Goal: Transaction & Acquisition: Purchase product/service

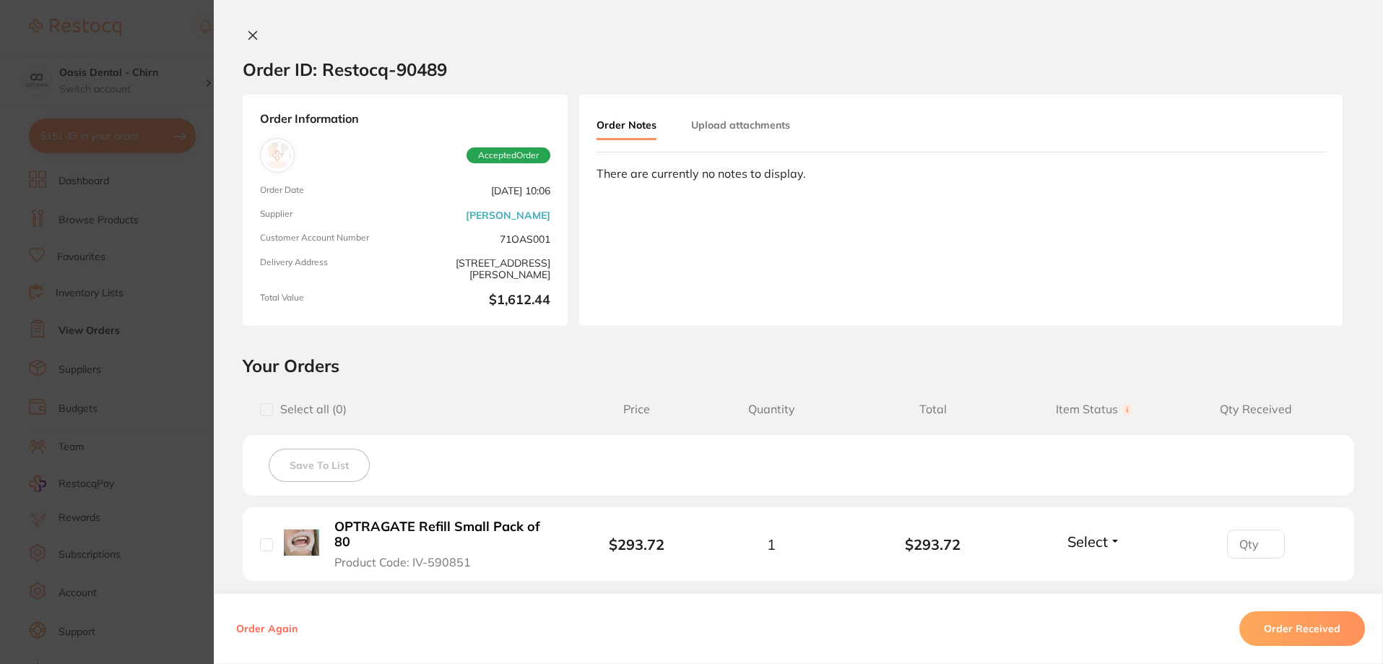
scroll to position [505, 0]
click at [249, 32] on icon at bounding box center [253, 36] width 12 height 12
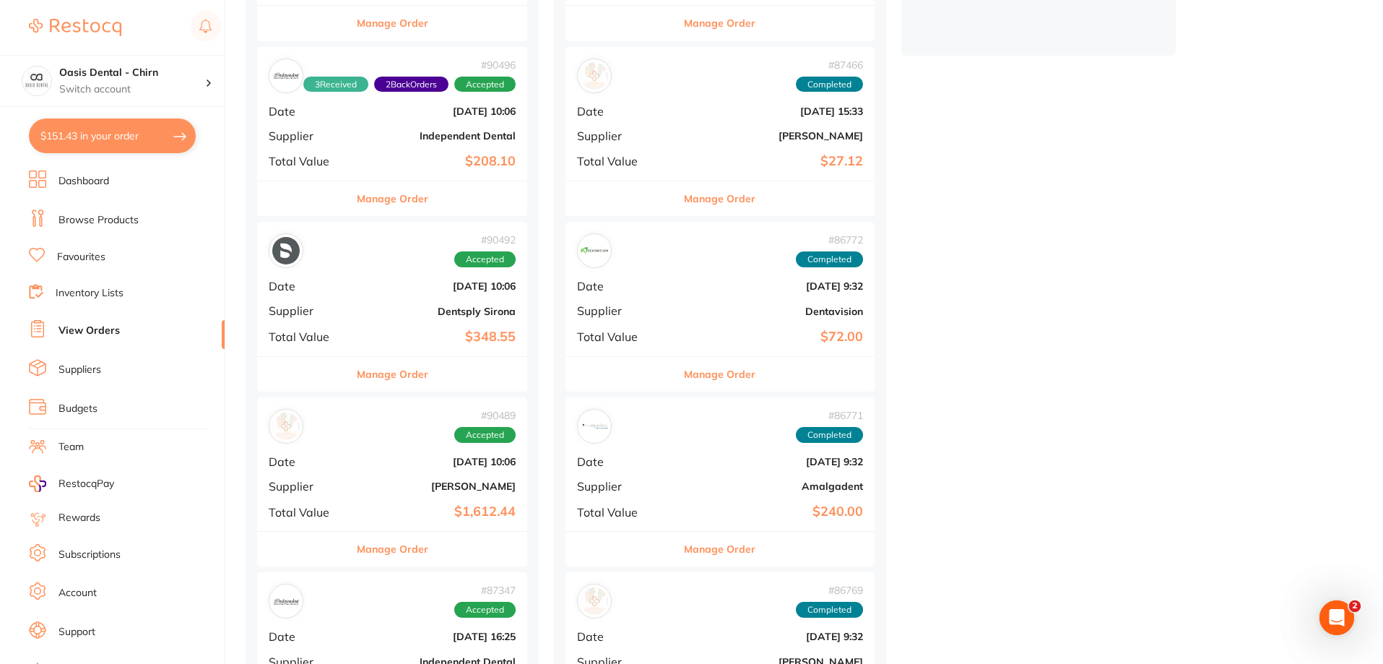
click at [110, 249] on li "Favourites" at bounding box center [127, 257] width 196 height 19
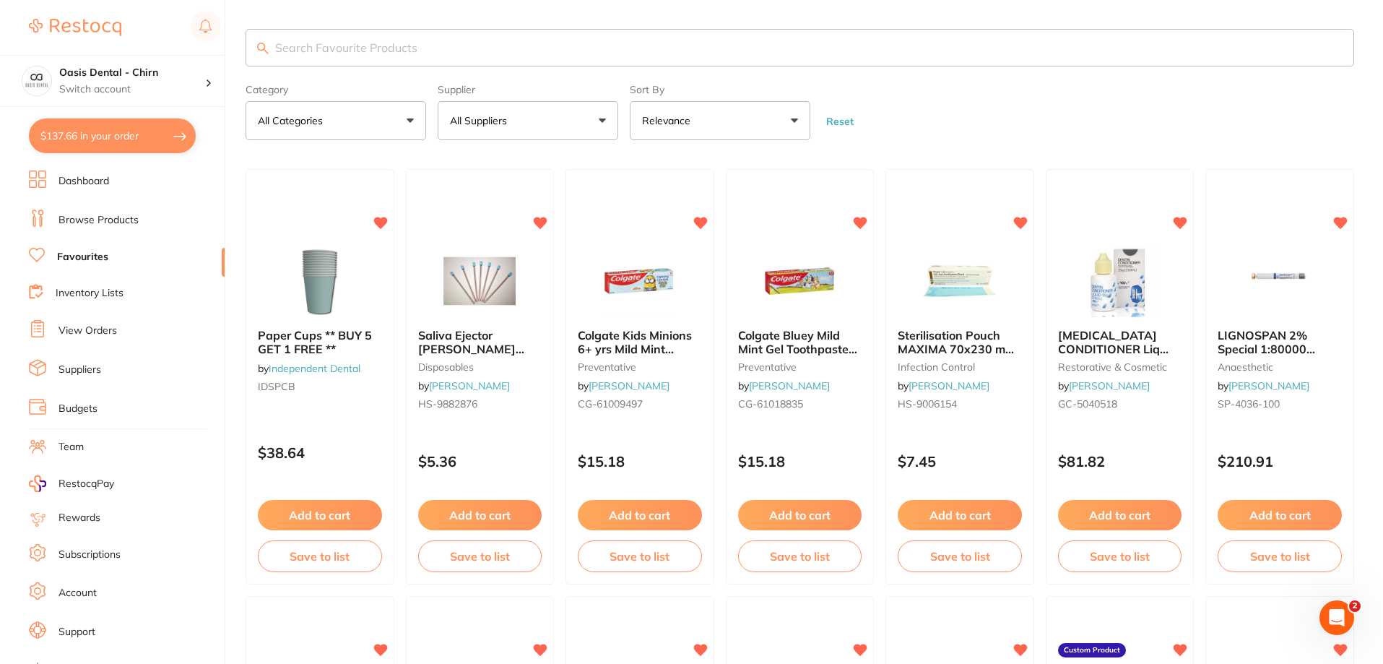
click at [584, 125] on button "All Suppliers" at bounding box center [528, 120] width 181 height 39
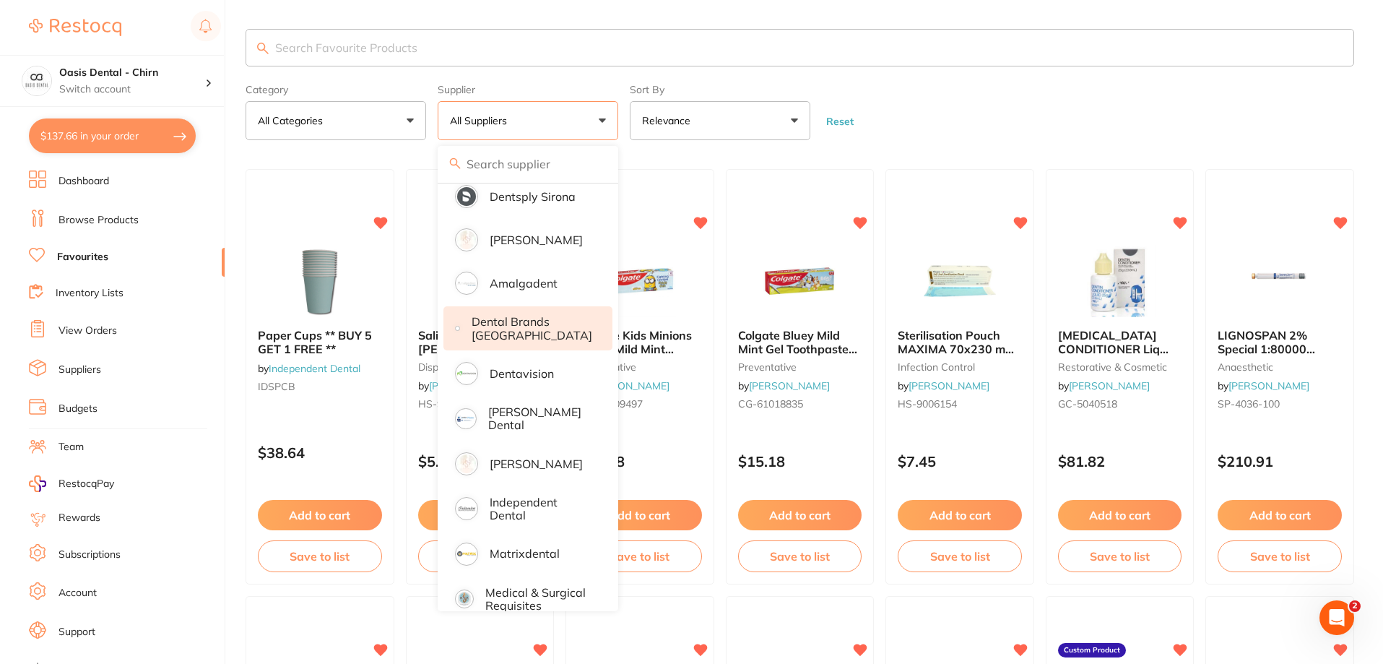
scroll to position [72, 0]
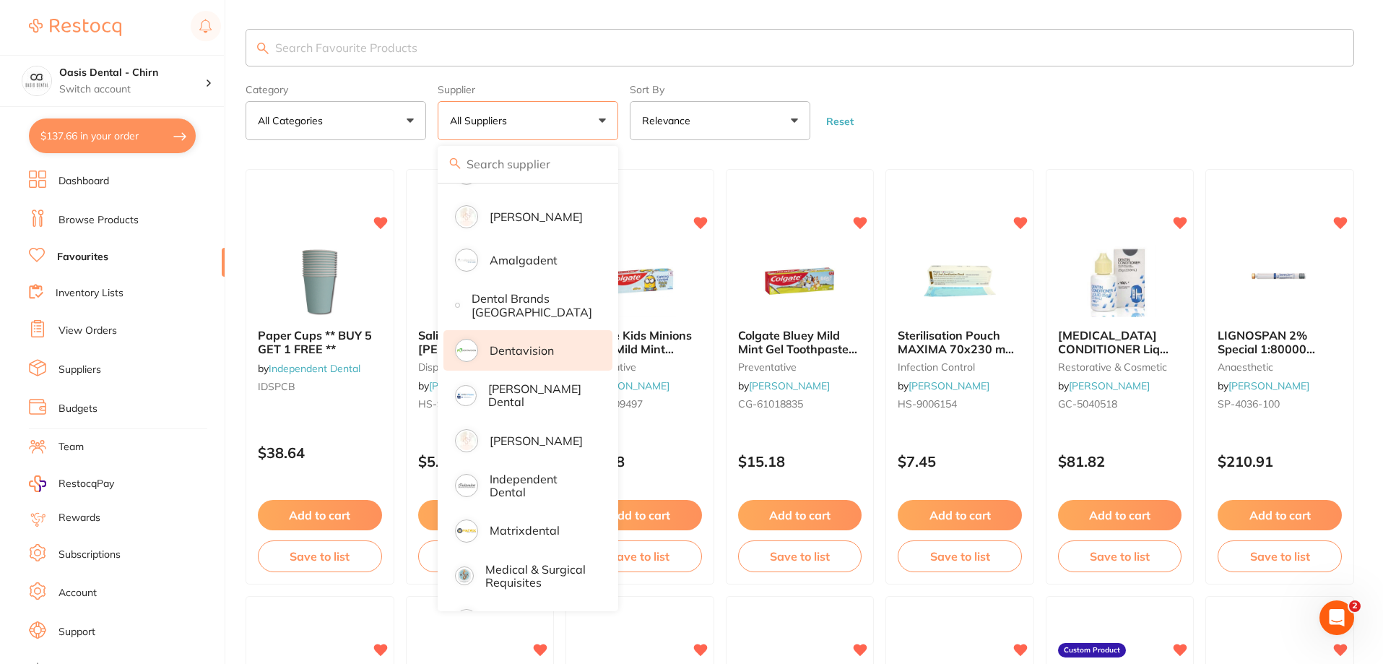
click at [523, 353] on p "Dentavision" at bounding box center [522, 350] width 64 height 13
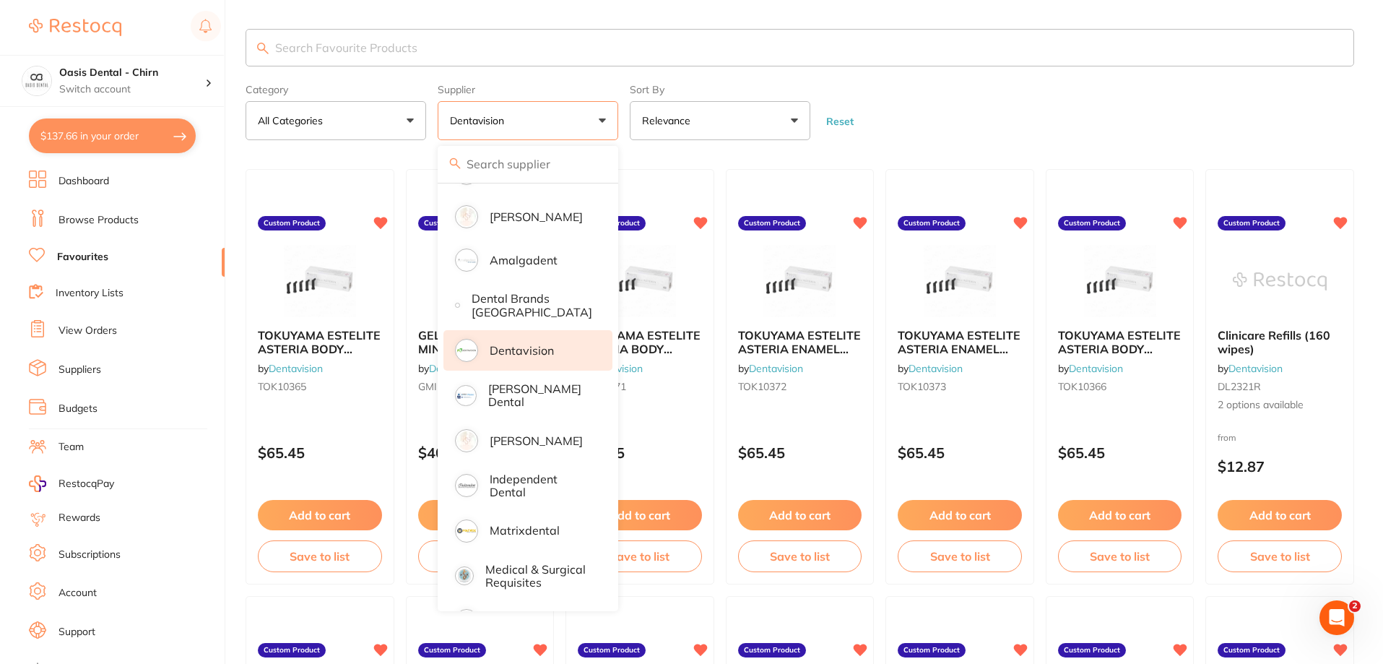
click at [914, 136] on form "Category All Categories All Categories No categories found Clear Category false…" at bounding box center [799, 109] width 1108 height 62
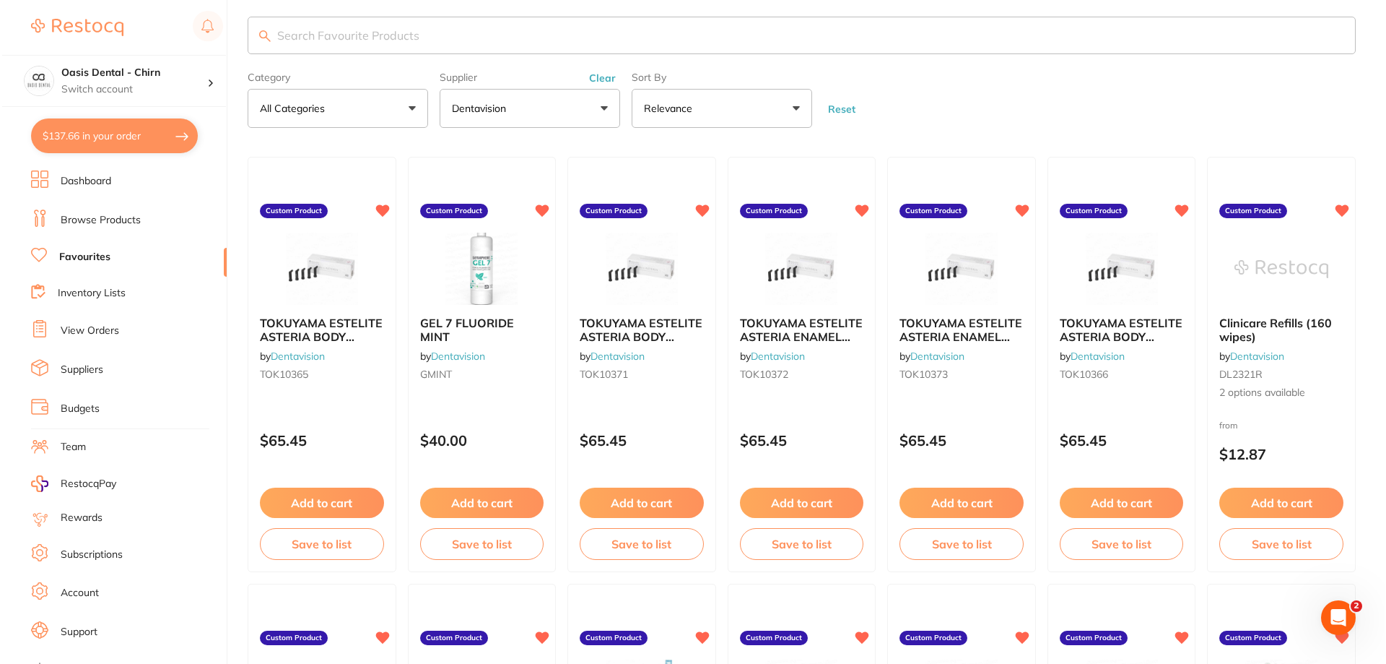
scroll to position [0, 0]
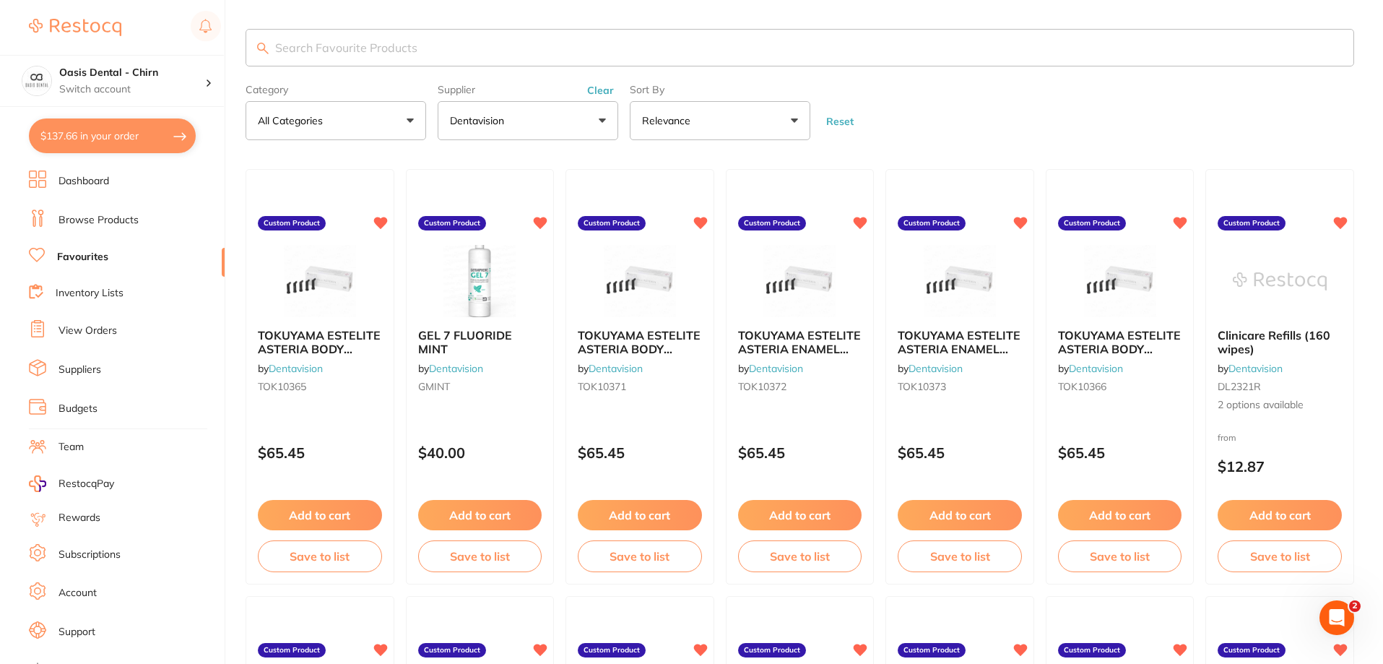
click at [1260, 291] on img at bounding box center [1280, 281] width 94 height 72
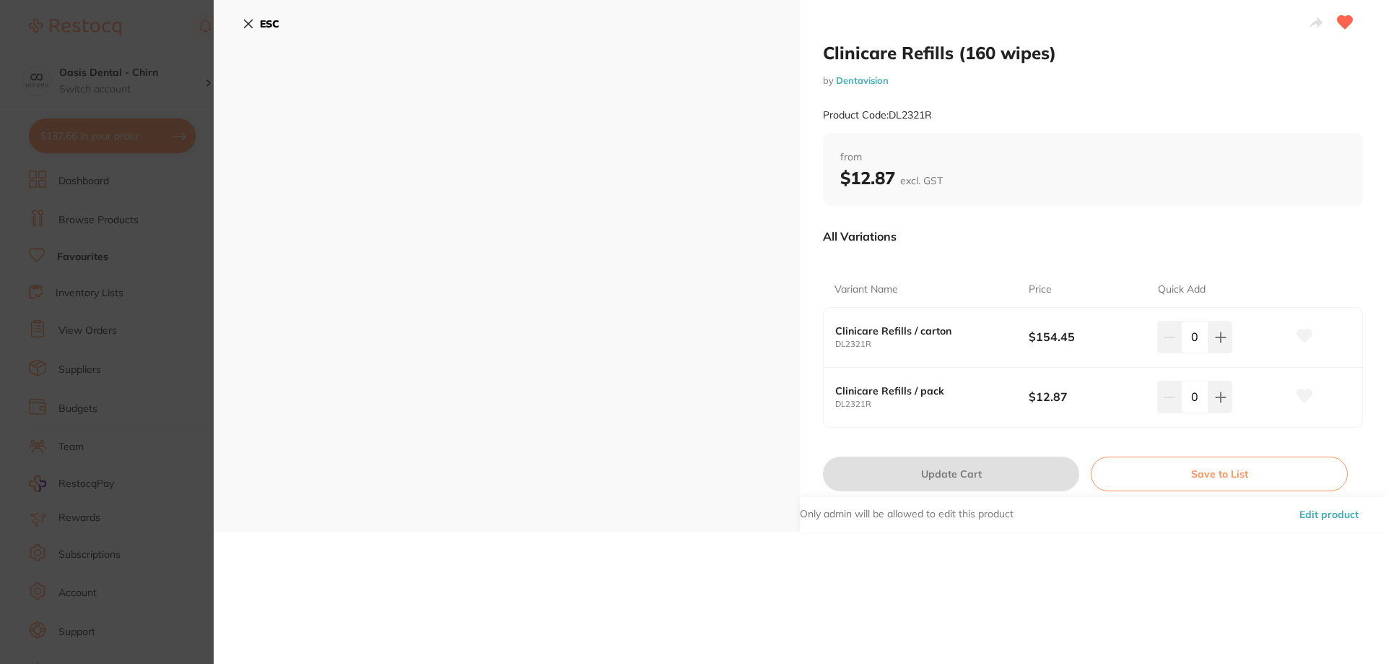
click at [255, 24] on button "ESC" at bounding box center [261, 24] width 37 height 25
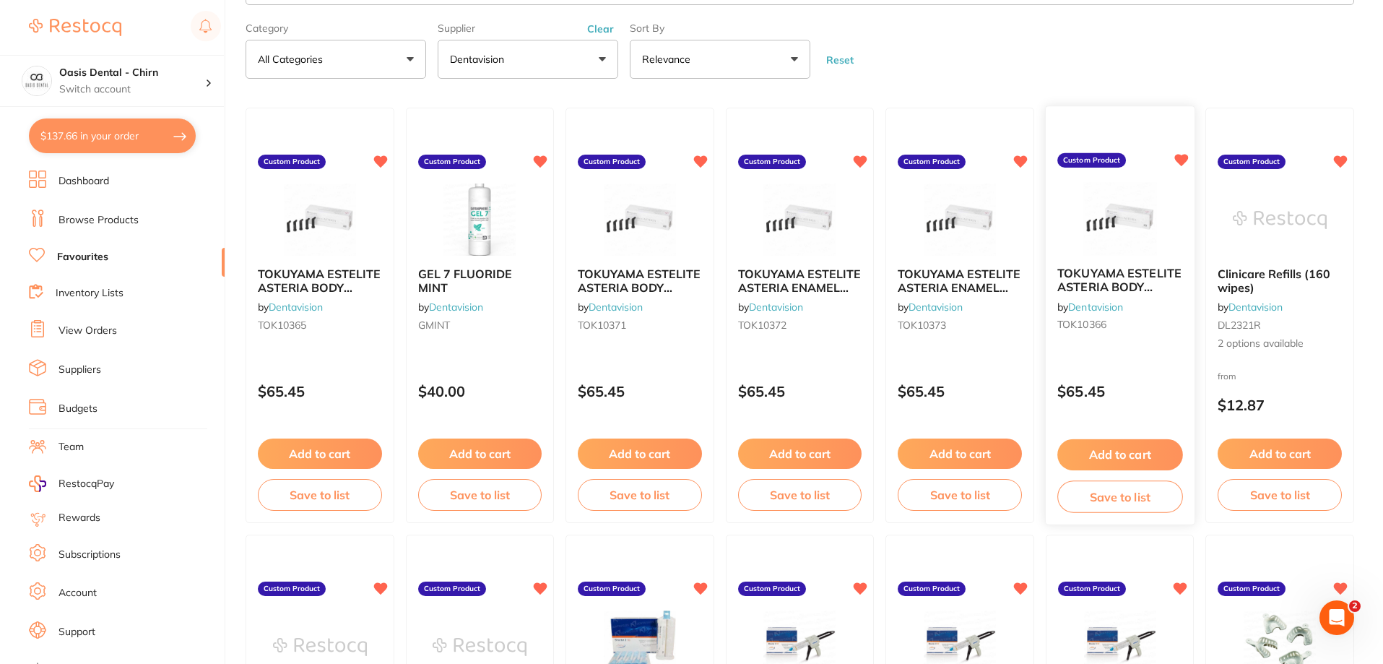
scroll to position [145, 0]
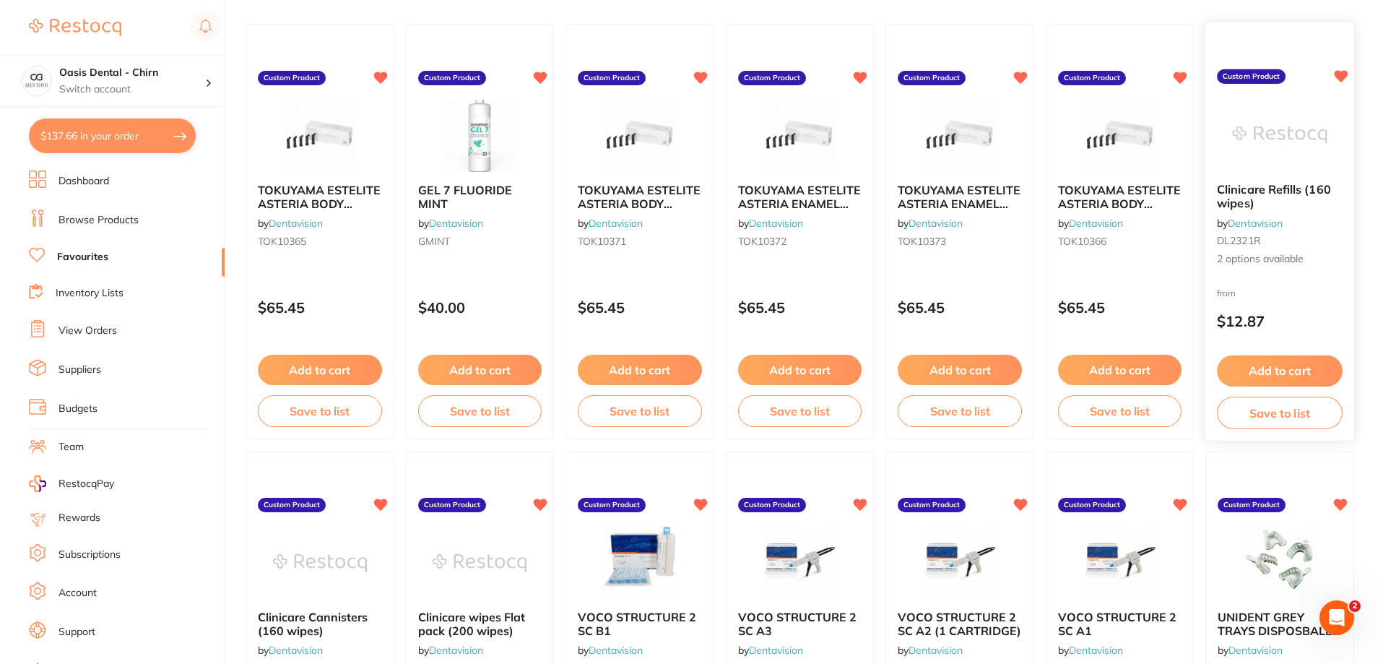
click at [1220, 134] on div at bounding box center [1279, 135] width 149 height 73
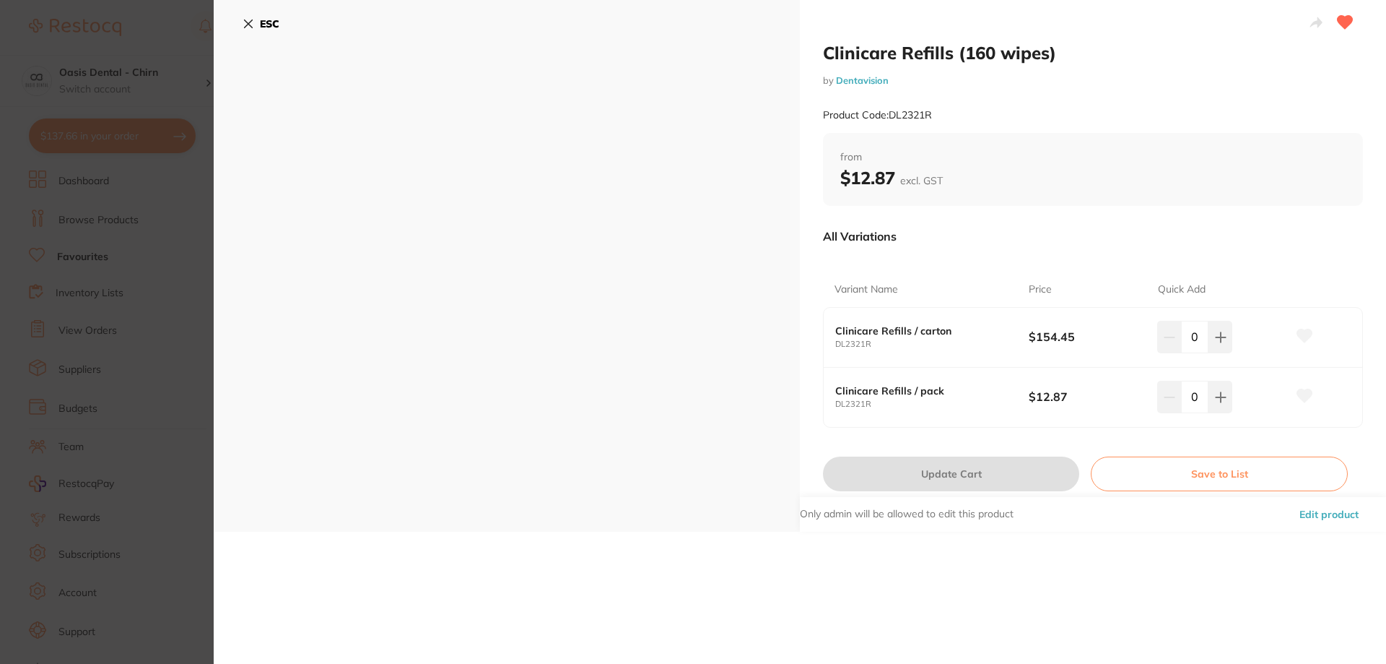
click at [249, 27] on icon at bounding box center [249, 24] width 12 height 12
